Goal: Information Seeking & Learning: Learn about a topic

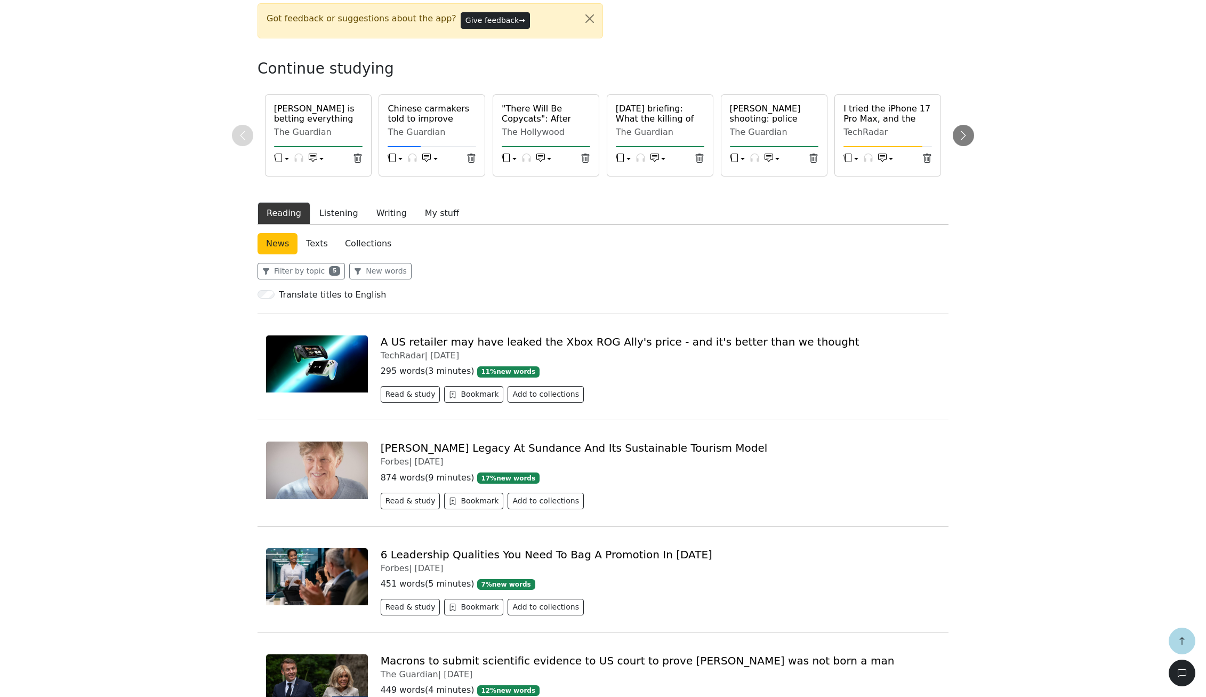
scroll to position [333, 0]
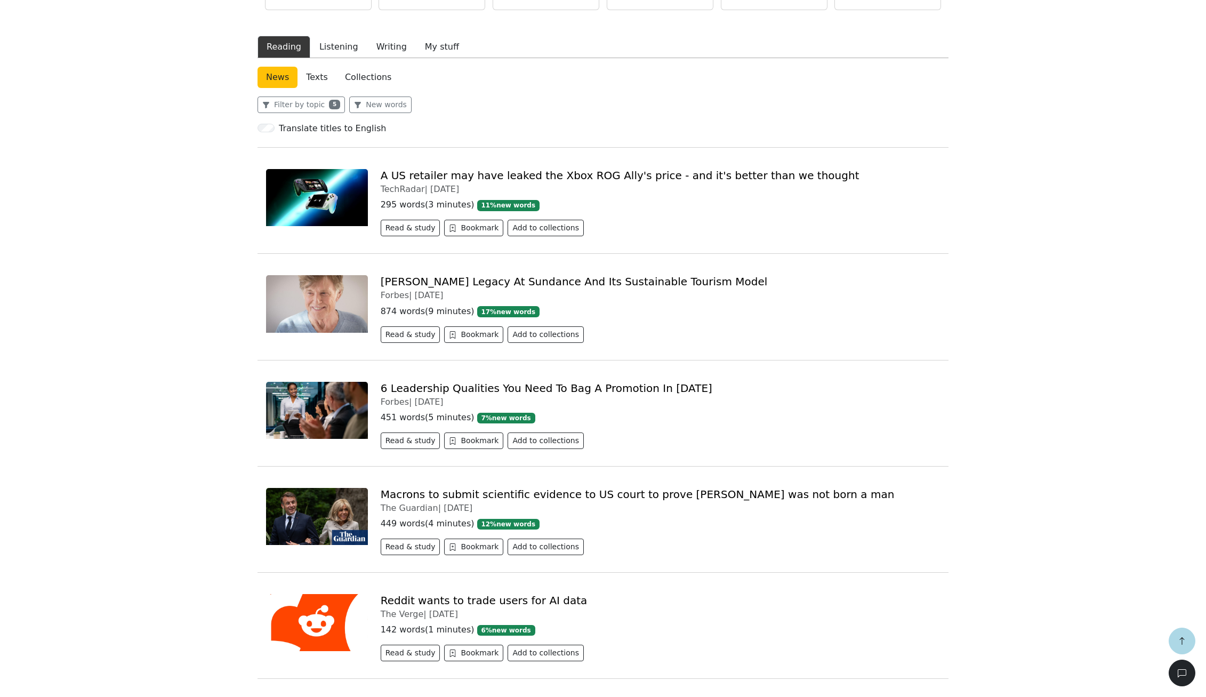
click at [452, 491] on link "Macrons to submit scientific evidence to US court to prove [PERSON_NAME] was no…" at bounding box center [638, 494] width 514 height 13
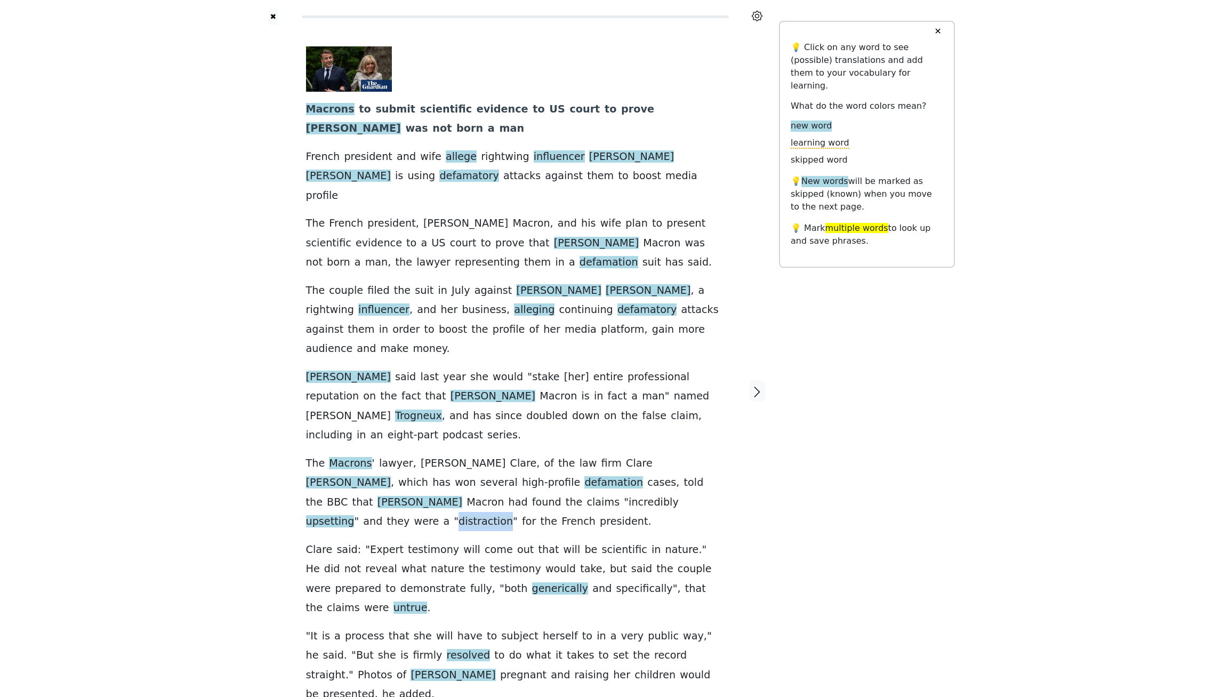
drag, startPoint x: 491, startPoint y: 446, endPoint x: 538, endPoint y: 451, distance: 47.2
click at [513, 515] on span "distraction" at bounding box center [486, 521] width 54 height 13
click at [790, 439] on div "✖ Macrons to submit scientific evidence to US court to prove [PERSON_NAME] was …" at bounding box center [603, 398] width 704 height 796
click at [730, 431] on div "Macrons to submit scientific evidence to US court to prove [PERSON_NAME] was no…" at bounding box center [515, 391] width 440 height 732
click at [755, 386] on icon "button" at bounding box center [757, 392] width 13 height 13
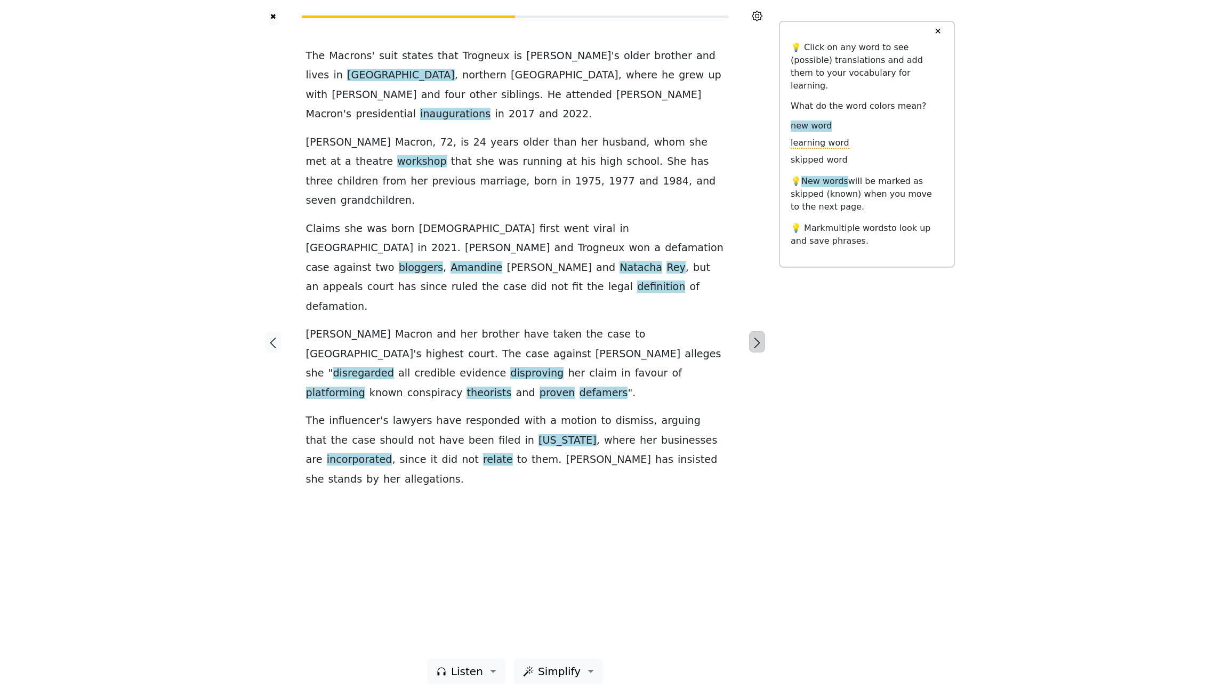
click at [752, 345] on icon "button" at bounding box center [757, 342] width 13 height 13
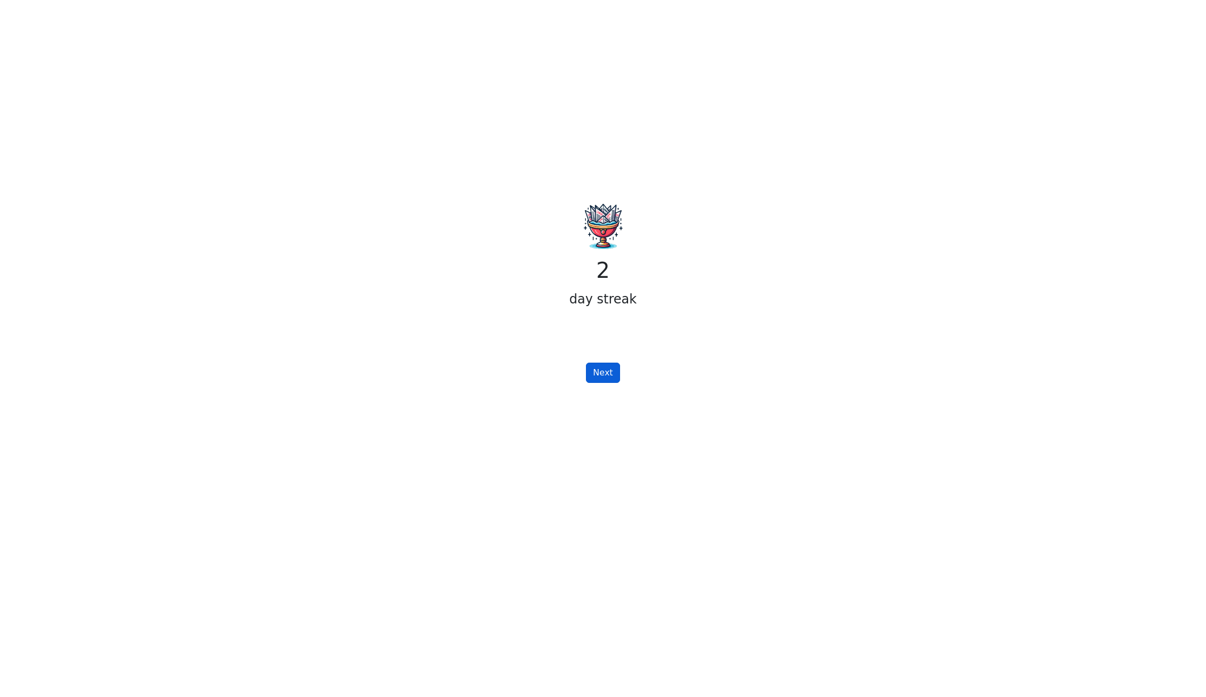
click at [605, 364] on button "Next" at bounding box center [603, 373] width 34 height 20
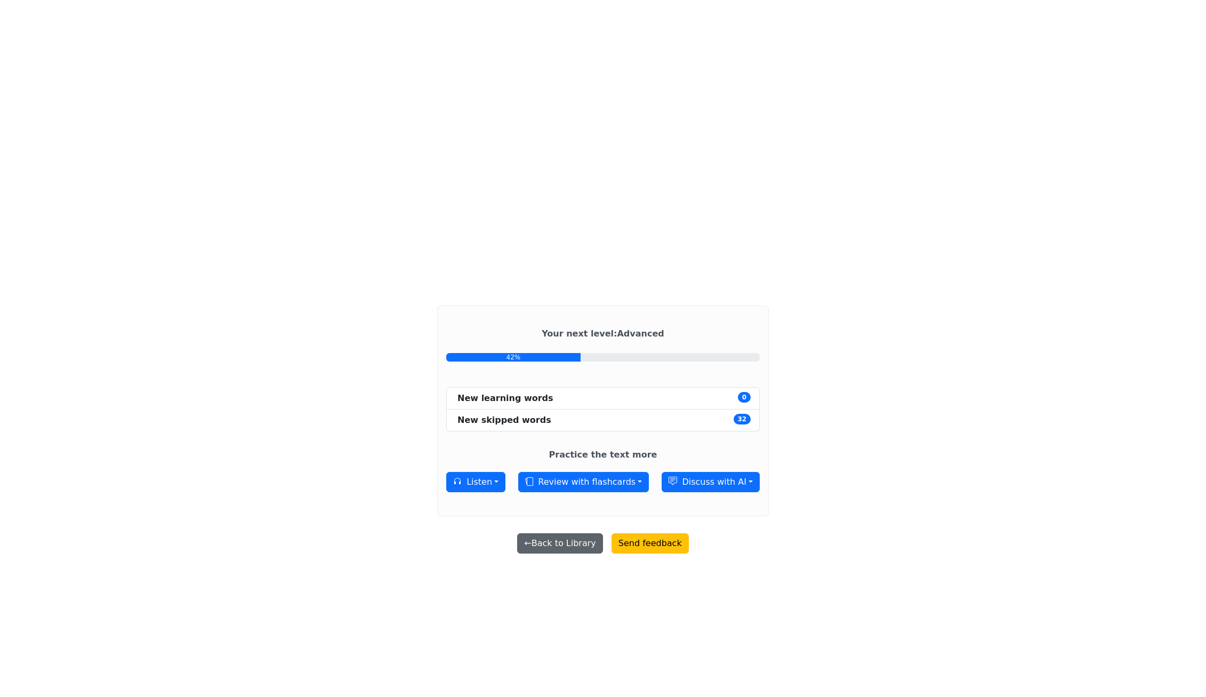
click at [553, 541] on button "← Back to Library" at bounding box center [559, 543] width 85 height 20
